Goal: Task Accomplishment & Management: Complete application form

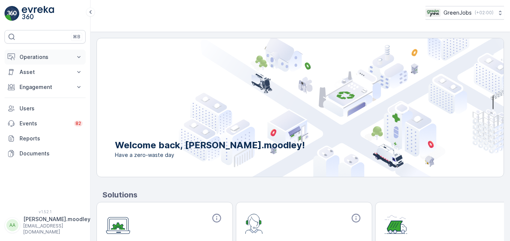
click at [79, 54] on icon at bounding box center [79, 57] width 8 height 8
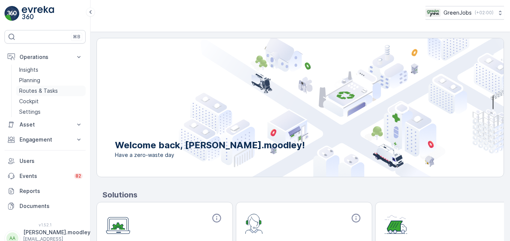
click at [37, 88] on p "Routes & Tasks" at bounding box center [38, 91] width 39 height 8
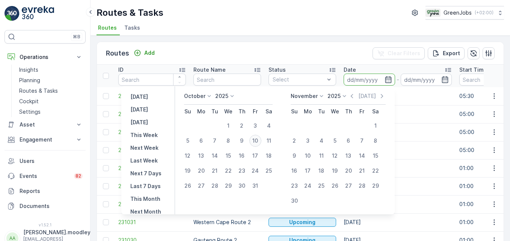
click at [260, 139] on div "10" at bounding box center [255, 141] width 12 height 12
type input "[DATE]"
click at [260, 139] on div "10" at bounding box center [255, 141] width 12 height 12
type input "[DATE]"
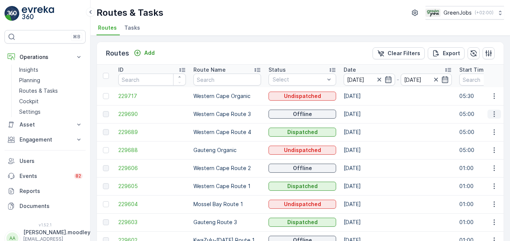
click at [365, 116] on icon "button" at bounding box center [495, 114] width 8 height 8
click at [365, 122] on span "See More Details" at bounding box center [477, 126] width 44 height 8
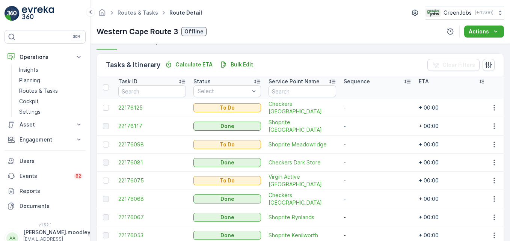
scroll to position [188, 0]
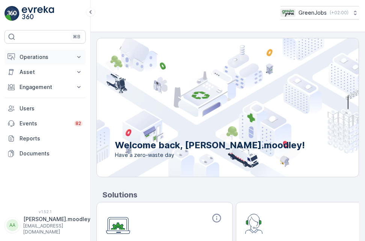
click at [78, 57] on icon at bounding box center [78, 57] width 3 height 2
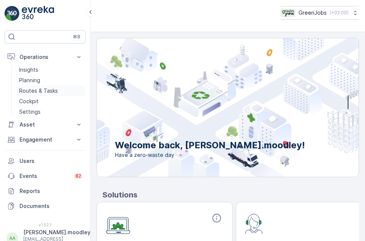
click at [43, 93] on p "Routes & Tasks" at bounding box center [38, 91] width 39 height 8
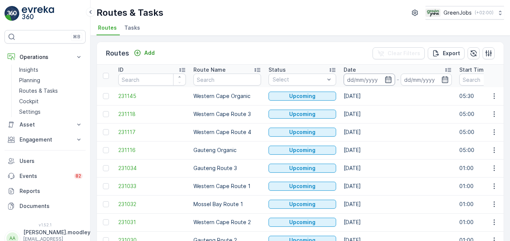
click at [361, 80] on input at bounding box center [369, 80] width 51 height 12
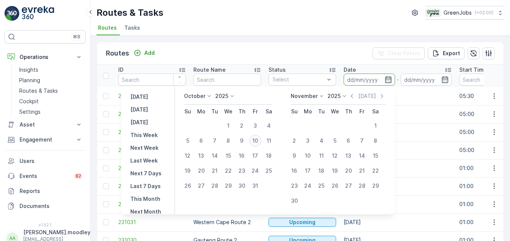
click at [257, 139] on div "10" at bounding box center [255, 141] width 12 height 12
type input "[DATE]"
click at [257, 139] on div "10" at bounding box center [255, 141] width 12 height 12
type input "[DATE]"
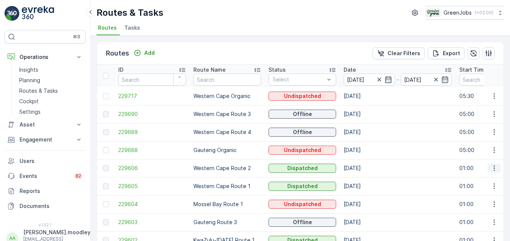
click at [365, 169] on icon "button" at bounding box center [495, 169] width 8 height 8
click at [365, 179] on span "See More Details" at bounding box center [477, 180] width 44 height 8
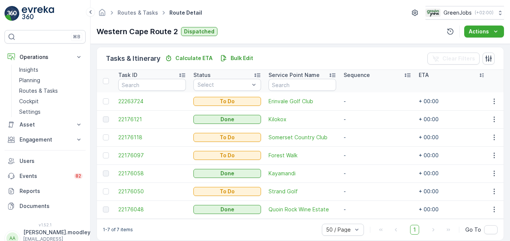
scroll to position [192, 0]
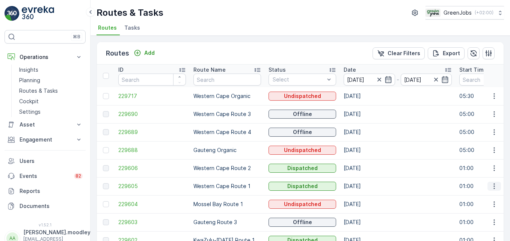
click at [365, 187] on icon "button" at bounding box center [495, 187] width 8 height 8
click at [365, 198] on span "See More Details" at bounding box center [477, 198] width 44 height 8
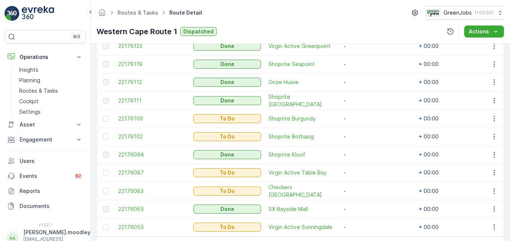
scroll to position [263, 0]
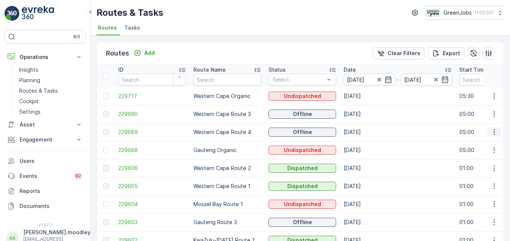
click at [365, 129] on icon "button" at bounding box center [495, 132] width 8 height 8
click at [365, 144] on span "See More Details" at bounding box center [477, 144] width 44 height 8
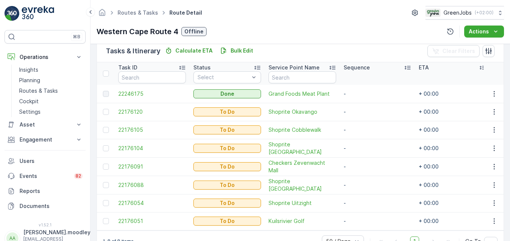
scroll to position [210, 0]
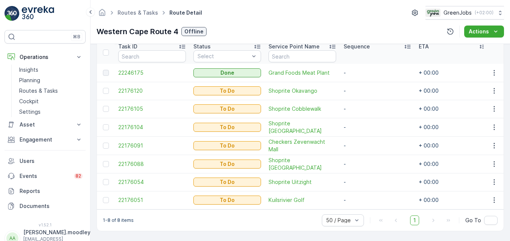
drag, startPoint x: 50, startPoint y: 89, endPoint x: 89, endPoint y: 89, distance: 38.7
click at [50, 89] on p "Routes & Tasks" at bounding box center [38, 91] width 39 height 8
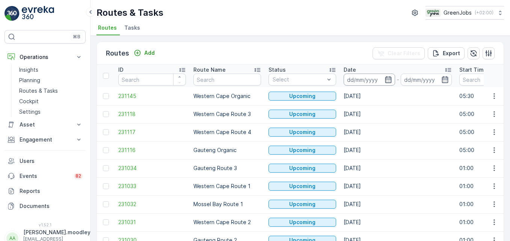
click at [354, 80] on input at bounding box center [369, 80] width 51 height 12
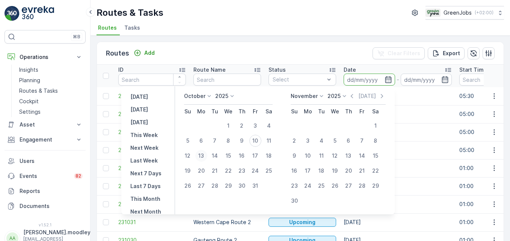
click at [205, 156] on div "13" at bounding box center [201, 156] width 12 height 12
type input "[DATE]"
click at [205, 156] on div "13" at bounding box center [201, 156] width 12 height 12
type input "[DATE]"
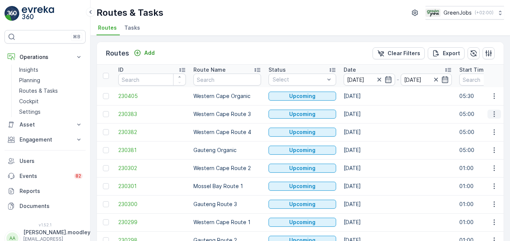
click at [365, 112] on icon "button" at bounding box center [495, 114] width 8 height 8
click at [365, 125] on span "See More Details" at bounding box center [477, 126] width 44 height 8
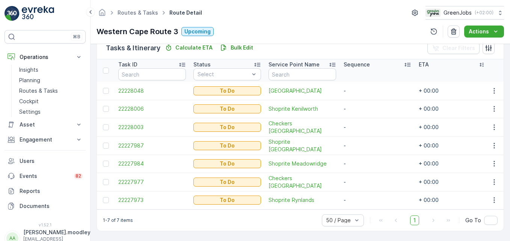
scroll to position [192, 0]
click at [27, 78] on p "Planning" at bounding box center [29, 81] width 21 height 8
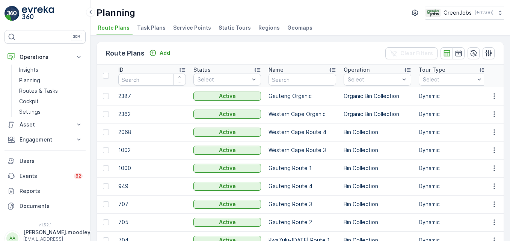
click at [193, 26] on span "Service Points" at bounding box center [192, 28] width 38 height 8
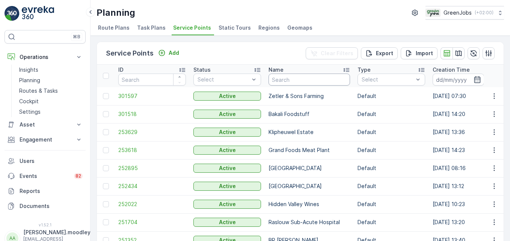
click at [302, 82] on input "text" at bounding box center [310, 80] width 82 height 12
type input "perfect"
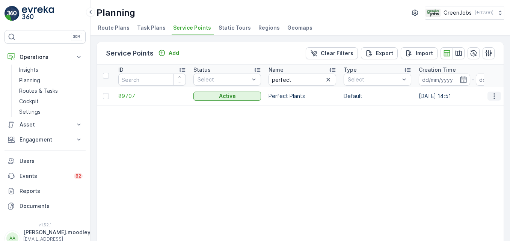
click at [365, 100] on button "button" at bounding box center [495, 96] width 14 height 9
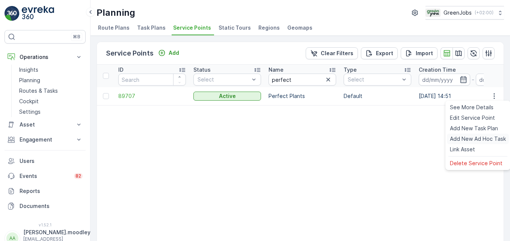
click at [365, 139] on span "Add New Ad Hoc Task" at bounding box center [478, 139] width 56 height 8
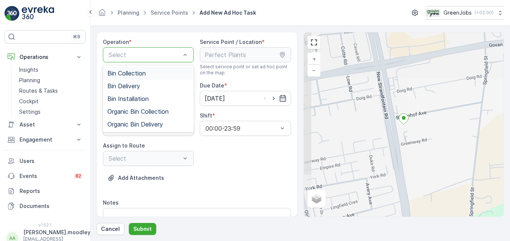
click at [135, 74] on span "Bin Collection" at bounding box center [126, 73] width 38 height 7
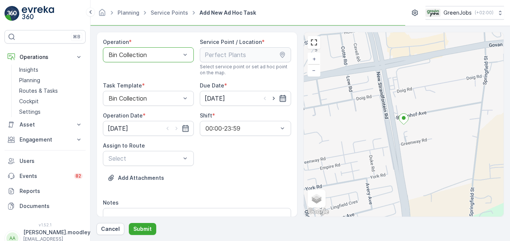
click at [281, 98] on icon "button" at bounding box center [283, 98] width 6 height 7
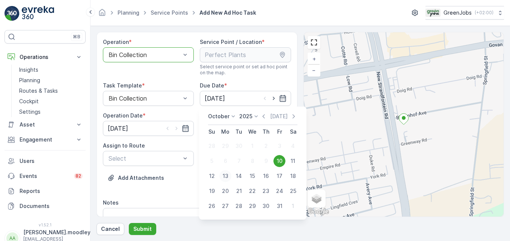
click at [227, 176] on div "13" at bounding box center [225, 176] width 12 height 12
type input "[DATE]"
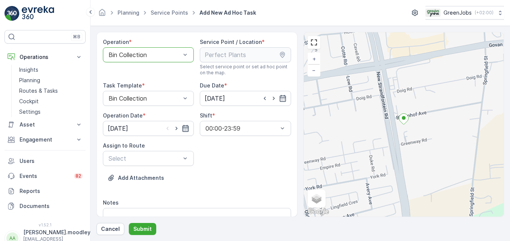
click at [185, 129] on icon "button" at bounding box center [186, 129] width 8 height 8
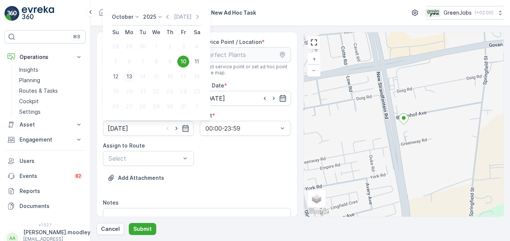
click at [129, 76] on div "13" at bounding box center [129, 77] width 12 height 12
type input "[DATE]"
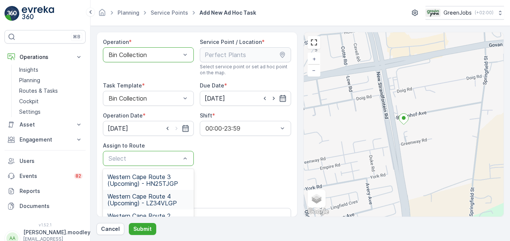
click at [153, 201] on span "Western Cape Route 4 (Upcoming) - LZ34VLGP" at bounding box center [148, 200] width 82 height 14
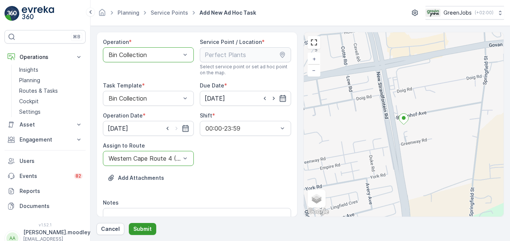
click at [139, 227] on p "Submit" at bounding box center [142, 229] width 18 height 8
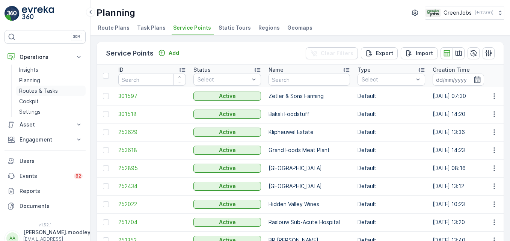
drag, startPoint x: 44, startPoint y: 89, endPoint x: 53, endPoint y: 90, distance: 9.0
click at [44, 89] on p "Routes & Tasks" at bounding box center [38, 91] width 39 height 8
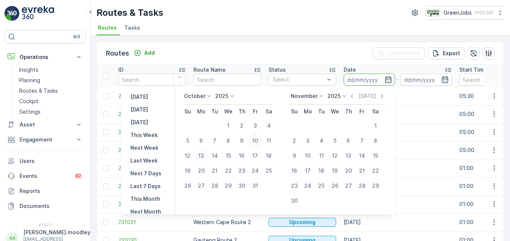
click at [205, 156] on div "13" at bounding box center [201, 156] width 12 height 12
type input "[DATE]"
click at [205, 156] on div "13" at bounding box center [201, 156] width 12 height 12
type input "[DATE]"
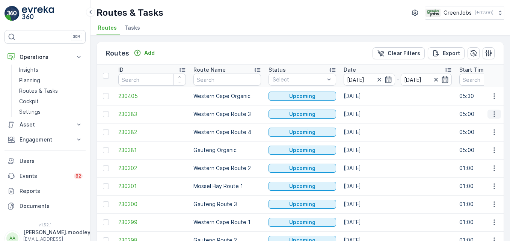
click at [365, 113] on icon "button" at bounding box center [495, 114] width 8 height 8
click at [365, 124] on span "See More Details" at bounding box center [477, 126] width 44 height 8
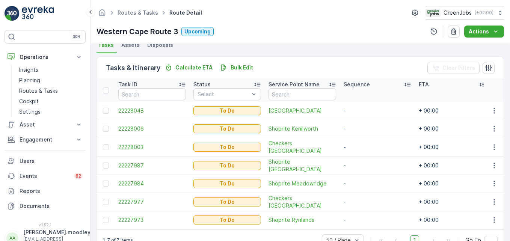
scroll to position [188, 0]
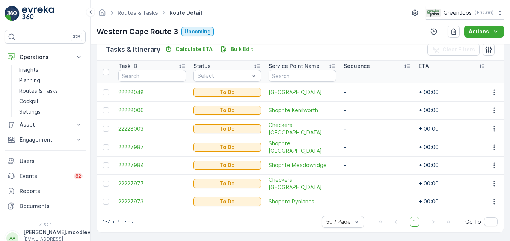
click at [365, 167] on td "-" at bounding box center [377, 165] width 75 height 18
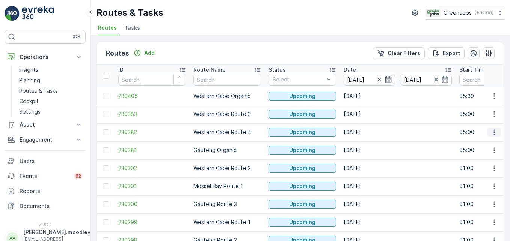
click at [365, 133] on icon "button" at bounding box center [494, 133] width 1 height 6
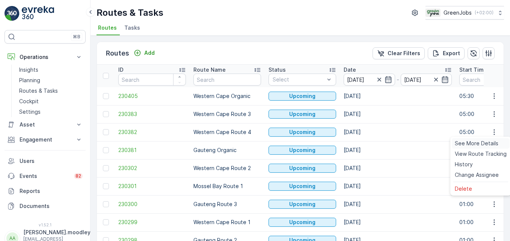
click at [365, 145] on span "See More Details" at bounding box center [477, 144] width 44 height 8
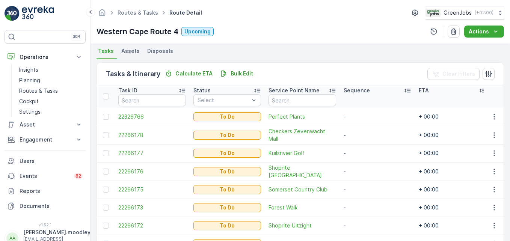
scroll to position [150, 0]
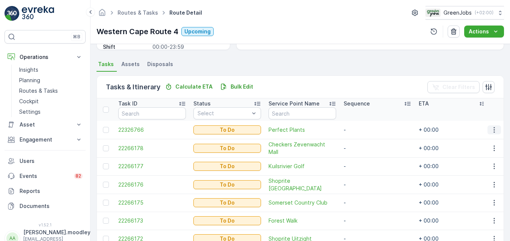
click at [365, 129] on icon "button" at bounding box center [495, 130] width 8 height 8
click at [365, 163] on span "Change Route" at bounding box center [475, 163] width 36 height 8
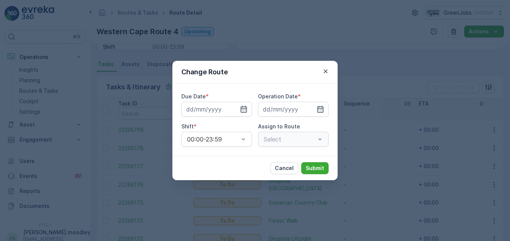
type input "[DATE]"
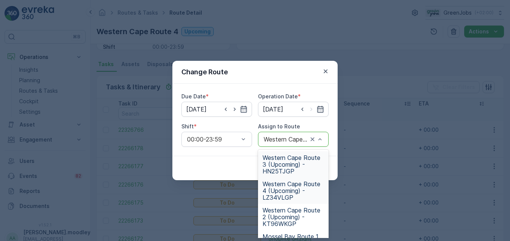
click at [281, 166] on span "Western Cape Route 3 (Upcoming) - HN25TJGP" at bounding box center [294, 164] width 62 height 20
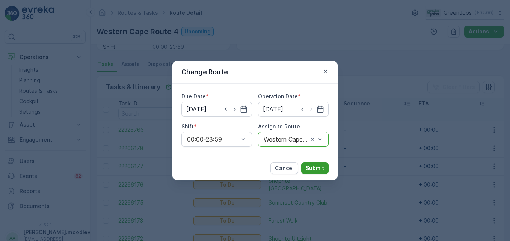
click at [315, 168] on p "Submit" at bounding box center [315, 169] width 18 height 8
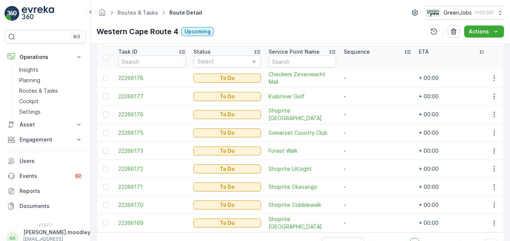
scroll to position [190, 0]
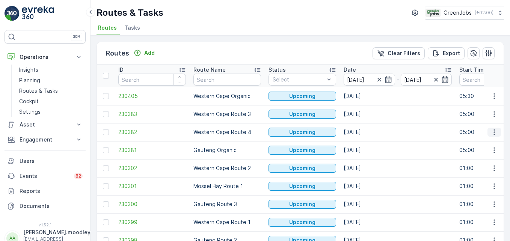
click at [365, 134] on icon "button" at bounding box center [495, 132] width 8 height 8
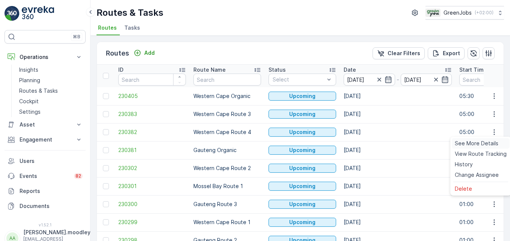
click at [365, 146] on span "See More Details" at bounding box center [477, 144] width 44 height 8
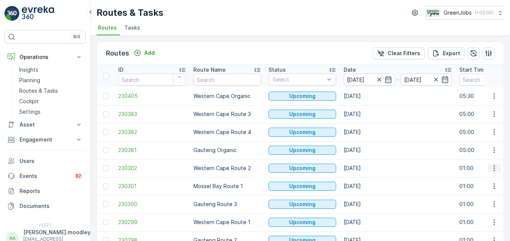
click at [365, 169] on icon "button" at bounding box center [495, 169] width 8 height 8
click at [365, 181] on span "See More Details" at bounding box center [477, 180] width 44 height 8
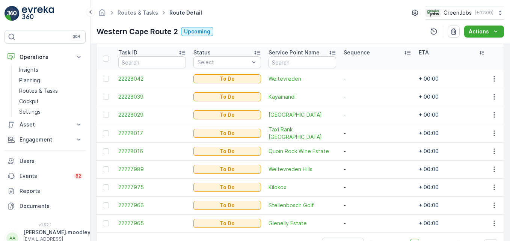
scroll to position [190, 0]
